Goal: Obtain resource: Obtain resource

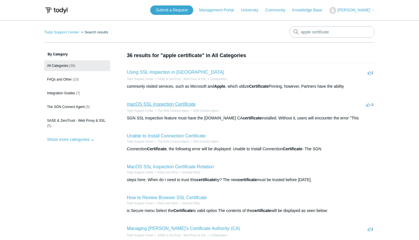
click at [166, 103] on link "macOS SSL Inspection Certificate" at bounding box center [161, 104] width 69 height 5
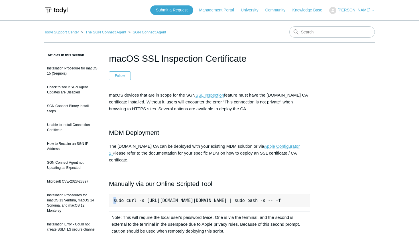
drag, startPoint x: 115, startPoint y: 193, endPoint x: 206, endPoint y: 189, distance: 91.2
click at [206, 194] on pre "sudo curl -s [URL][DOMAIN_NAME][DOMAIN_NAME] | sudo bash -s -- -f" at bounding box center [209, 200] width 201 height 13
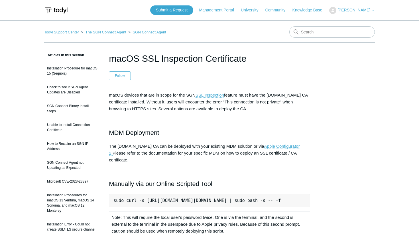
click at [207, 194] on pre "sudo curl -s [URL][DOMAIN_NAME][DOMAIN_NAME] | sudo bash -s -- -f" at bounding box center [209, 200] width 201 height 13
drag, startPoint x: 113, startPoint y: 193, endPoint x: 313, endPoint y: 199, distance: 200.1
copy pre "sudo curl -s [URL][DOMAIN_NAME][DOMAIN_NAME] | sudo bash -s -- -f"
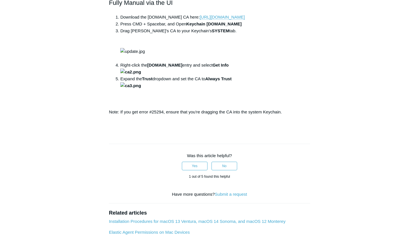
scroll to position [278, 0]
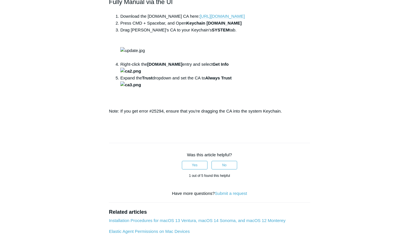
click at [231, 19] on link "[URL][DOMAIN_NAME]" at bounding box center [222, 16] width 45 height 5
